Goal: Check status: Check status

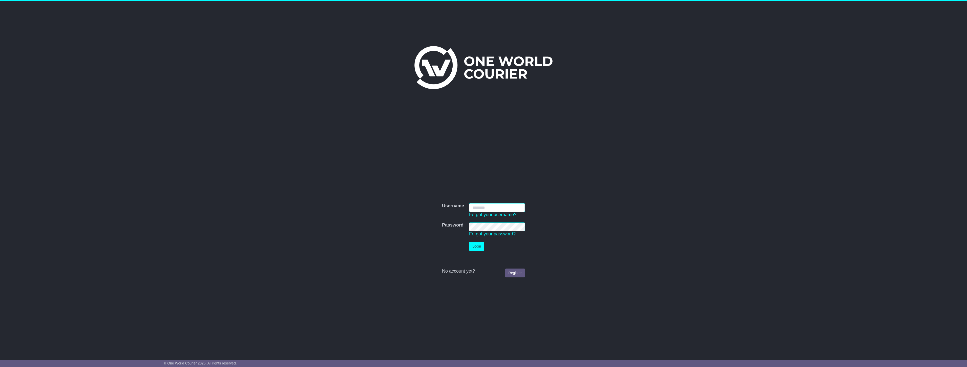
type input "**********"
click at [472, 246] on button "Login" at bounding box center [476, 246] width 15 height 9
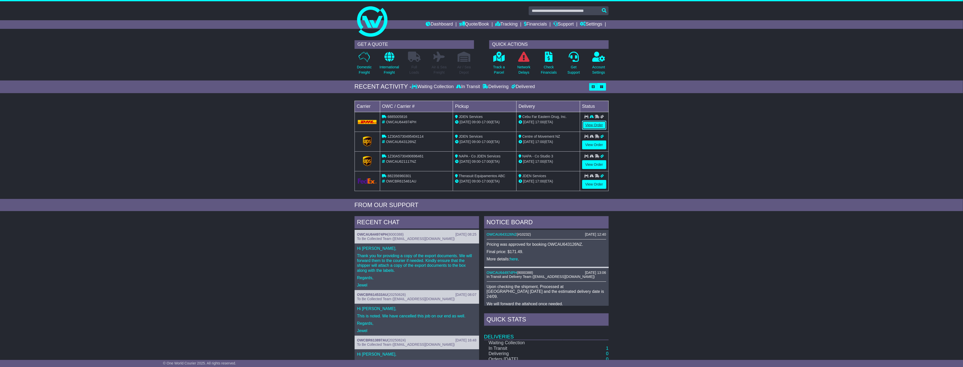
click at [595, 124] on link "View Order" at bounding box center [594, 125] width 24 height 9
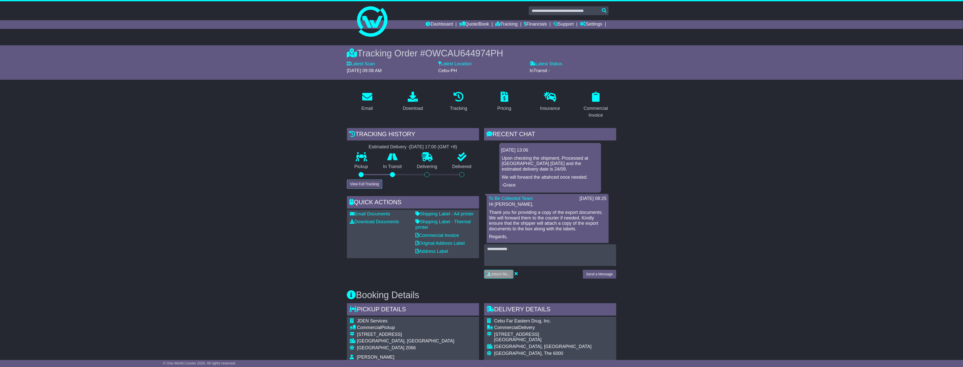
click at [365, 184] on button "View Full Tracking" at bounding box center [364, 184] width 35 height 9
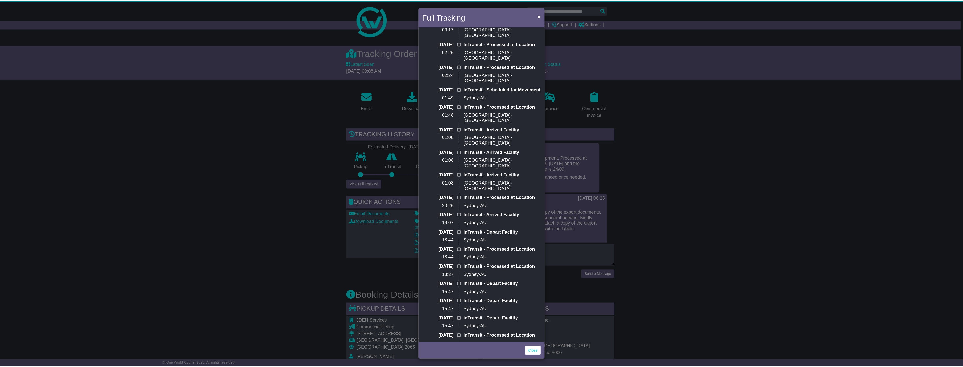
scroll to position [451, 0]
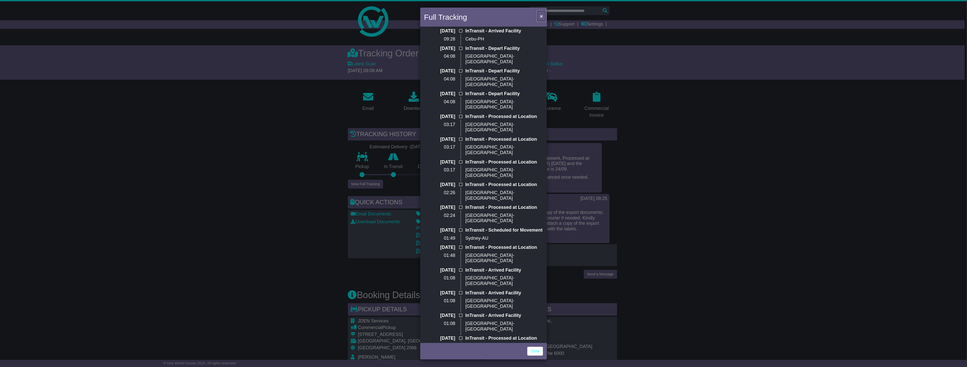
click at [542, 16] on span "×" at bounding box center [541, 16] width 3 height 6
